Goal: Information Seeking & Learning: Find specific page/section

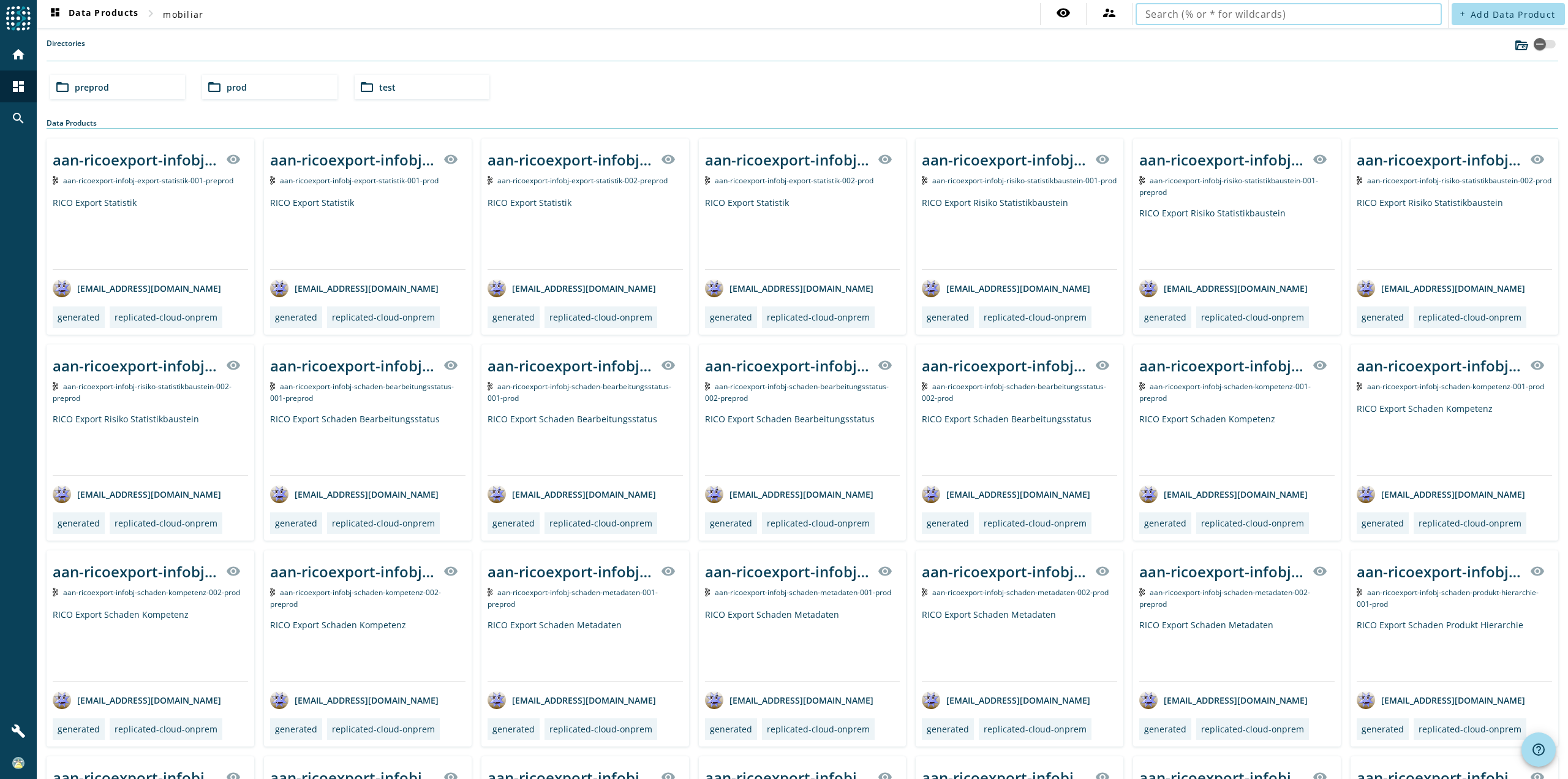
click at [1229, 14] on input "text" at bounding box center [1288, 14] width 287 height 14
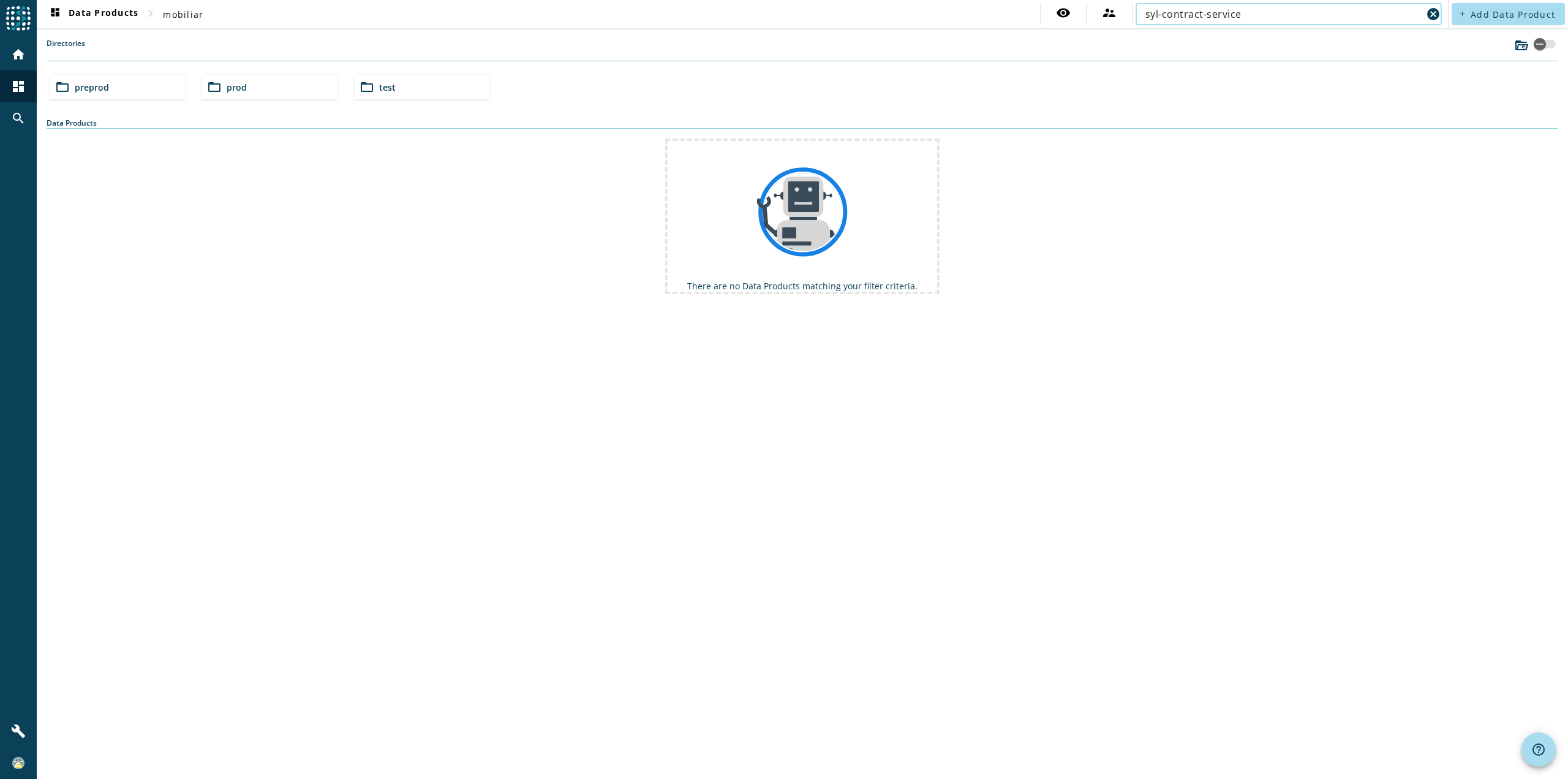
click at [126, 81] on div "folder_open preprod" at bounding box center [117, 87] width 135 height 25
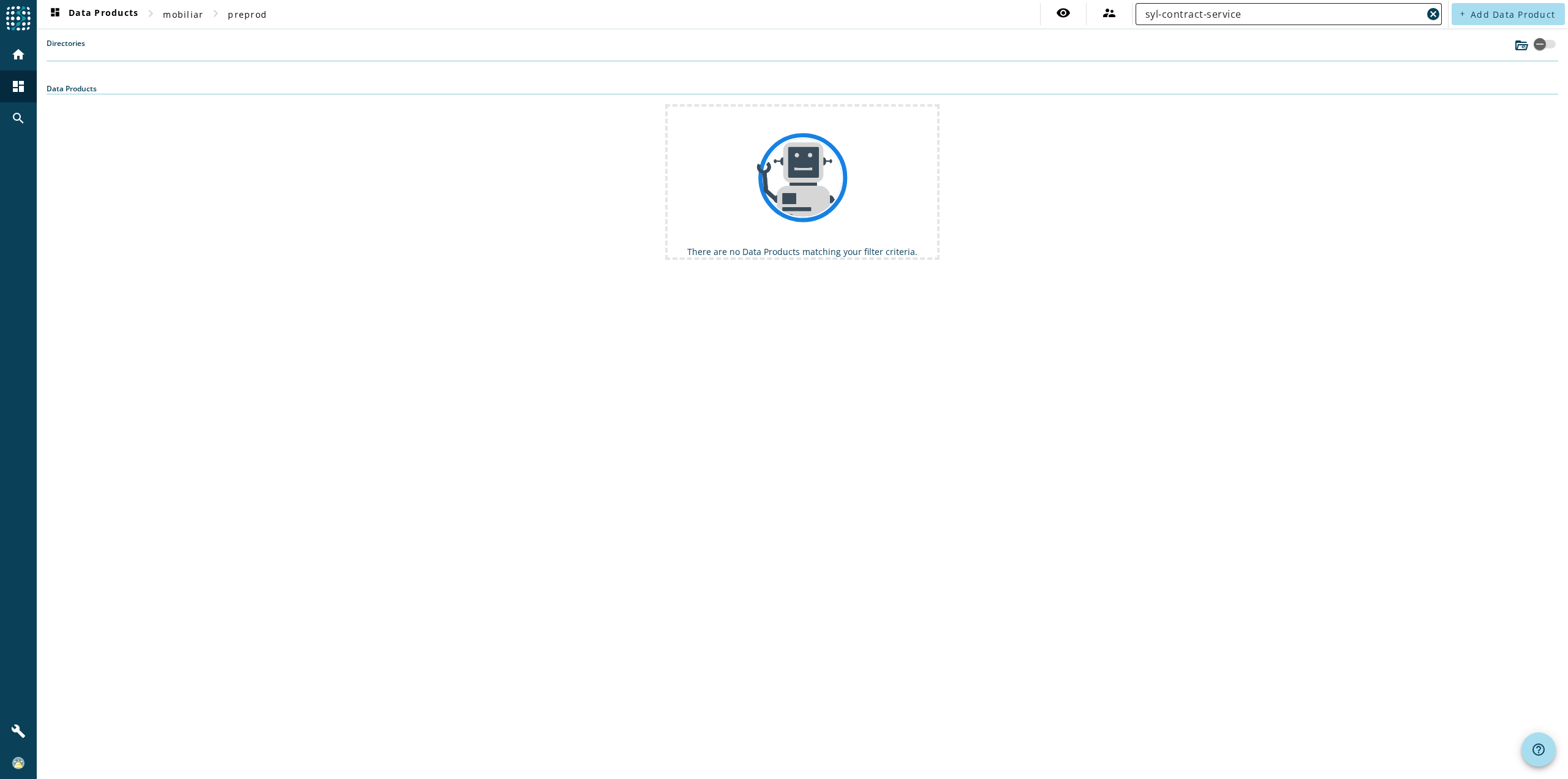
click at [1259, 25] on div "syl-contract-service" at bounding box center [1283, 14] width 277 height 22
click at [1259, 16] on input "syl-contract-service" at bounding box center [1283, 14] width 277 height 14
type input "syl-contract"
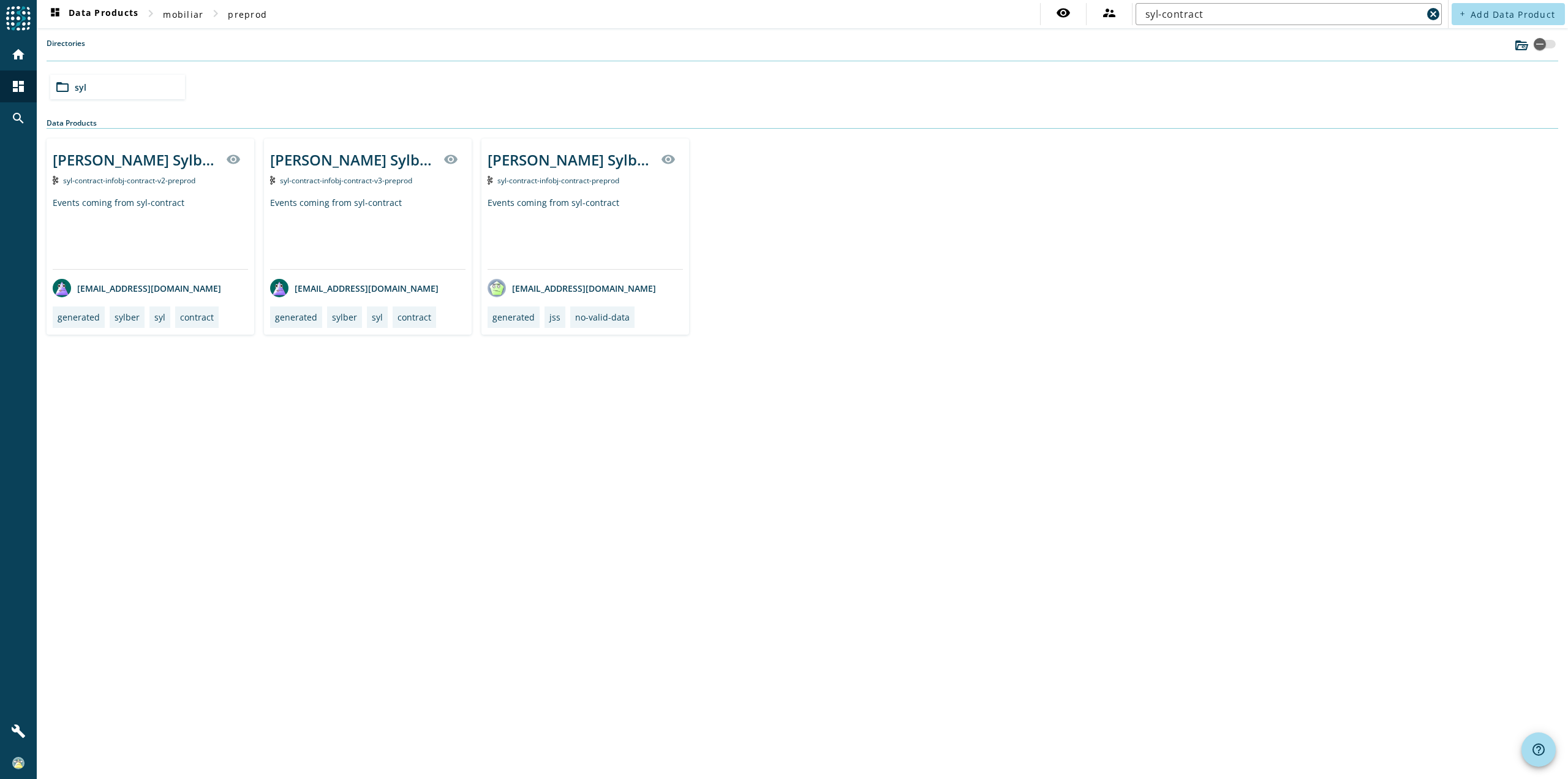
click at [90, 86] on div "folder_open syl" at bounding box center [117, 87] width 135 height 25
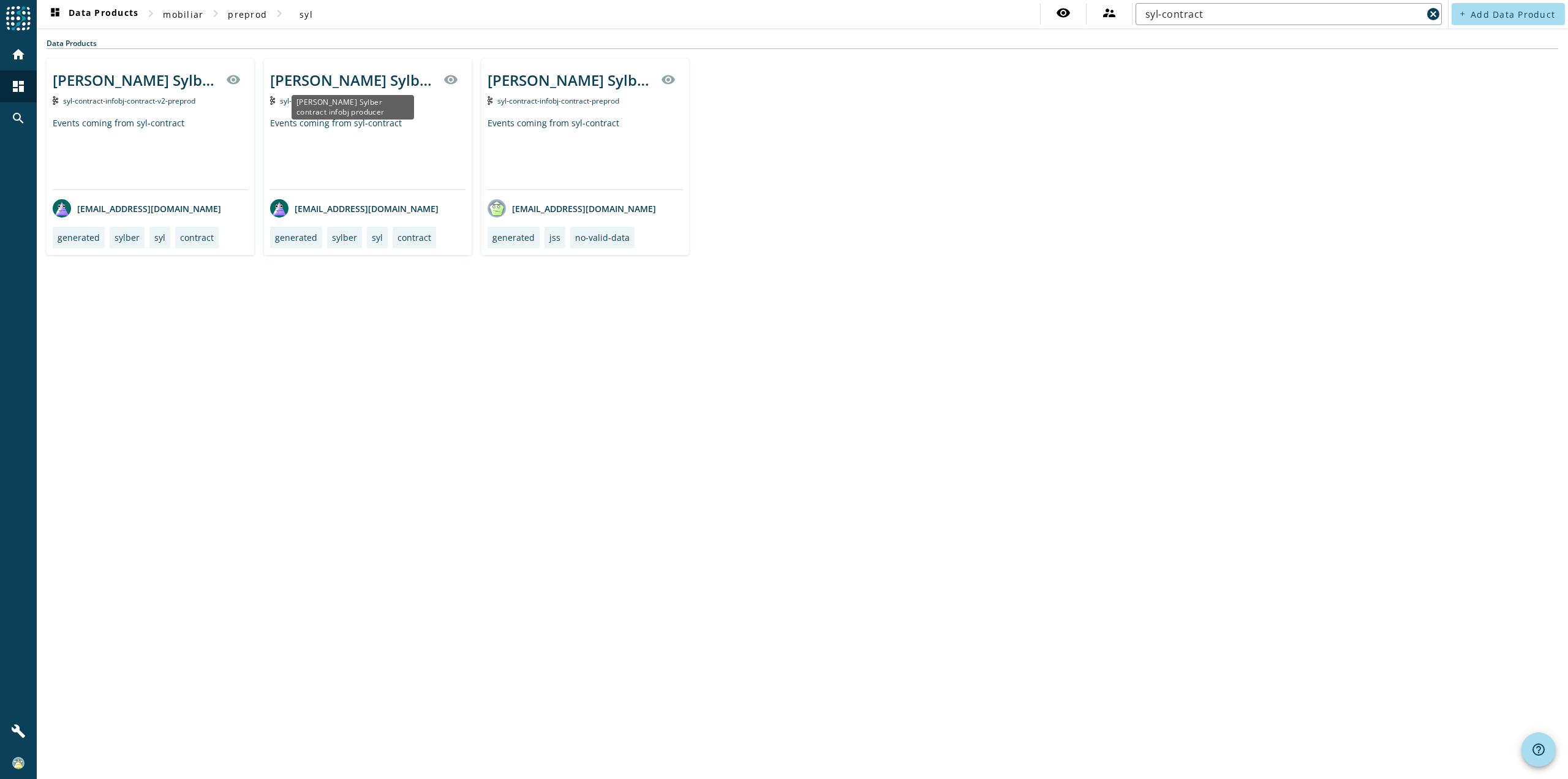
click at [374, 82] on div "[PERSON_NAME] Sylber contract infobj producer" at bounding box center [353, 80] width 166 height 21
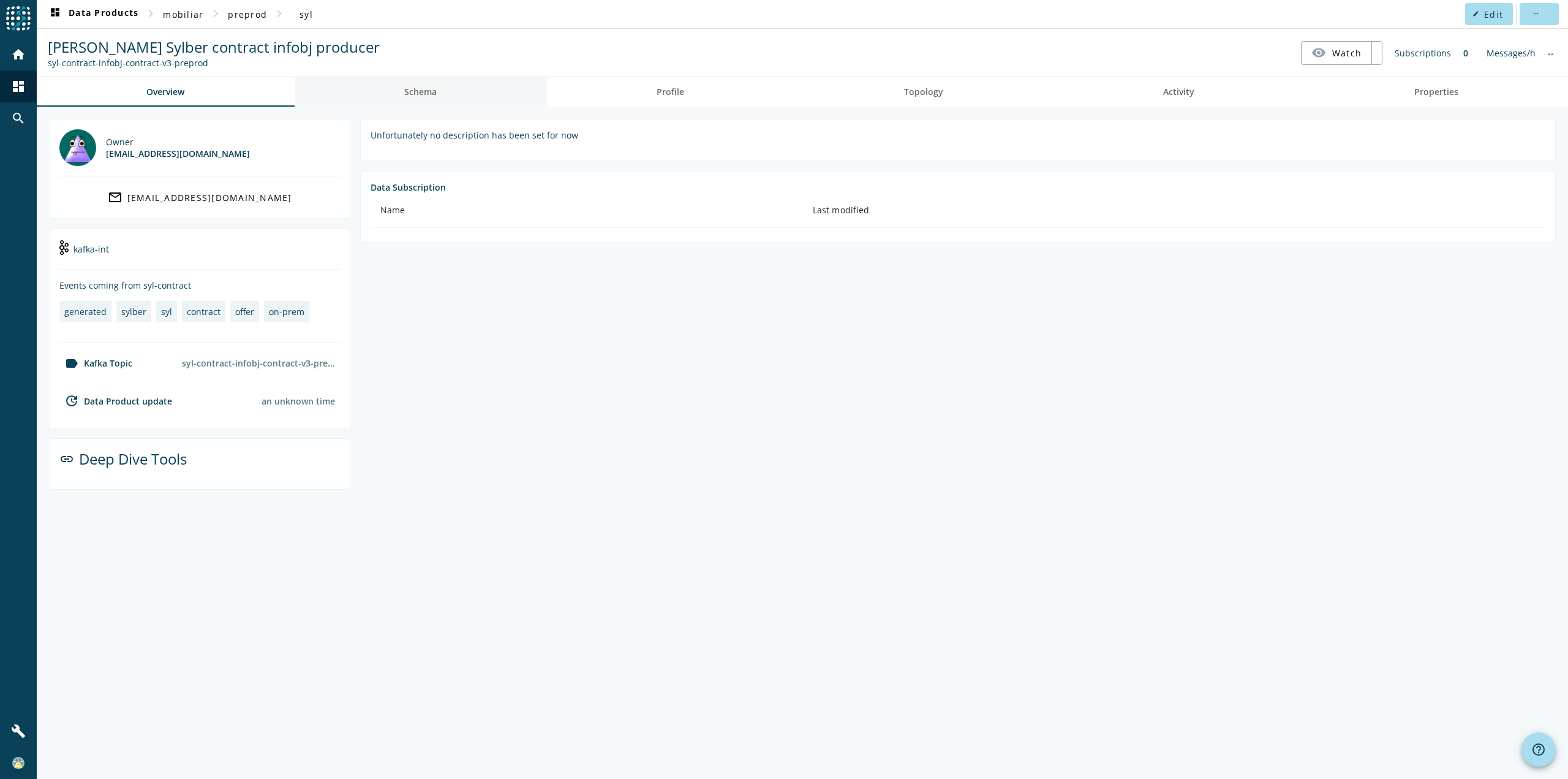
click at [431, 88] on span "Schema" at bounding box center [420, 92] width 32 height 9
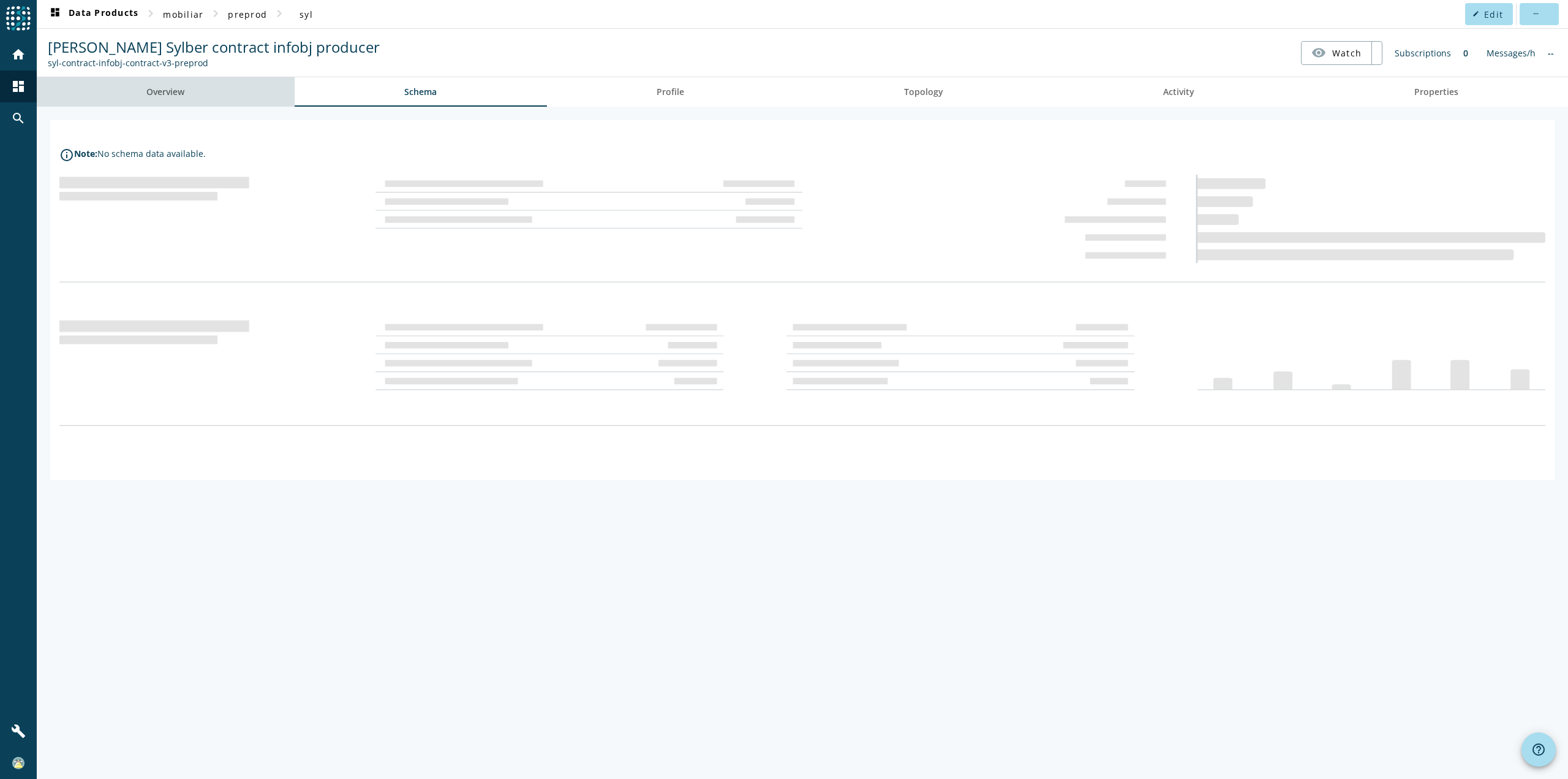
click at [167, 96] on span "Overview" at bounding box center [166, 92] width 38 height 9
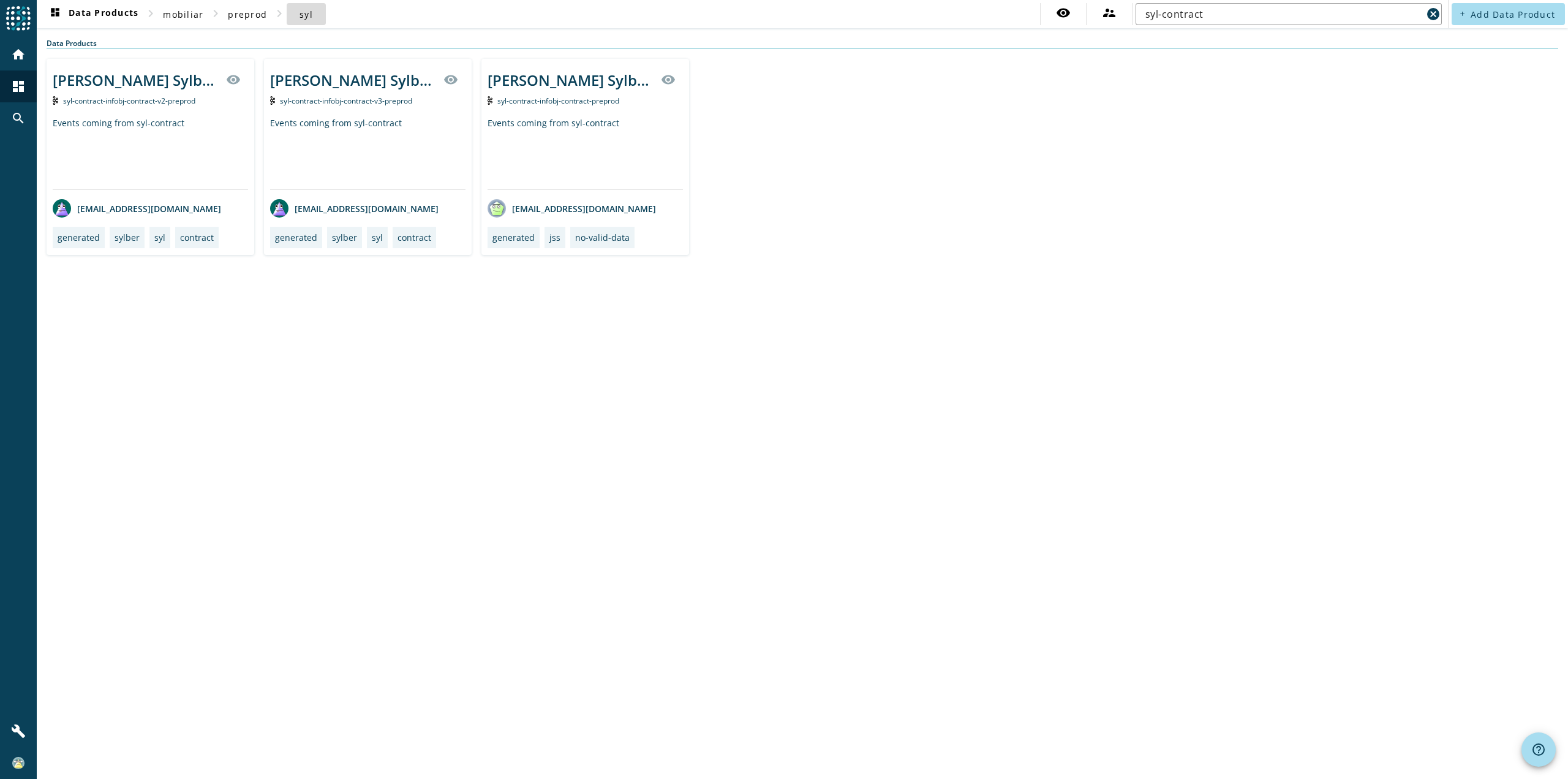
click at [308, 19] on span "syl" at bounding box center [306, 14] width 14 height 12
click at [187, 16] on span "mobiliar" at bounding box center [183, 14] width 40 height 12
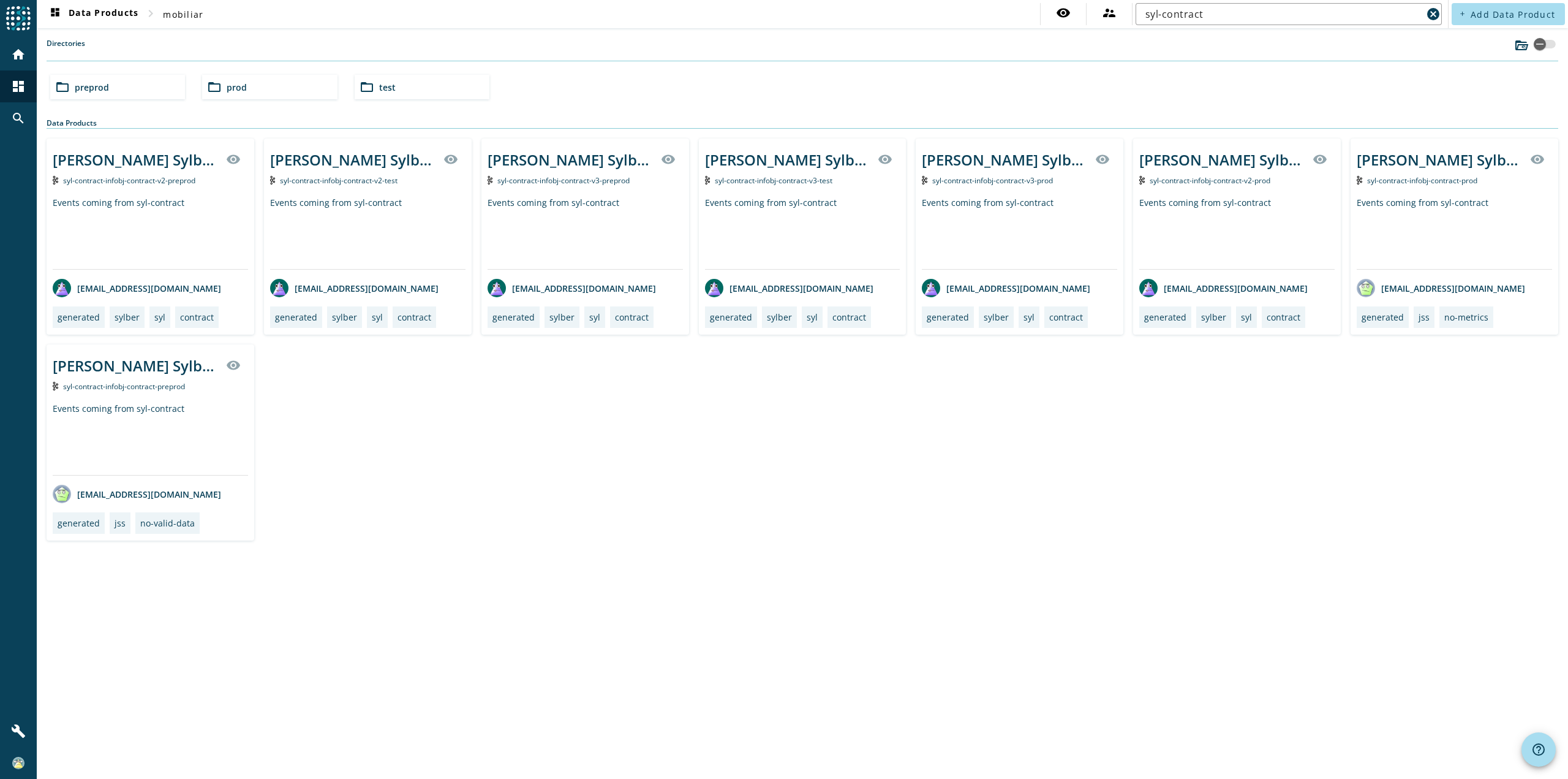
click at [256, 86] on div "folder_open prod" at bounding box center [269, 87] width 135 height 25
click at [1254, 14] on input "syl-contract" at bounding box center [1283, 14] width 277 height 14
click at [1266, 14] on input "syl-contract" at bounding box center [1283, 14] width 277 height 14
